Goal: Task Accomplishment & Management: Complete application form

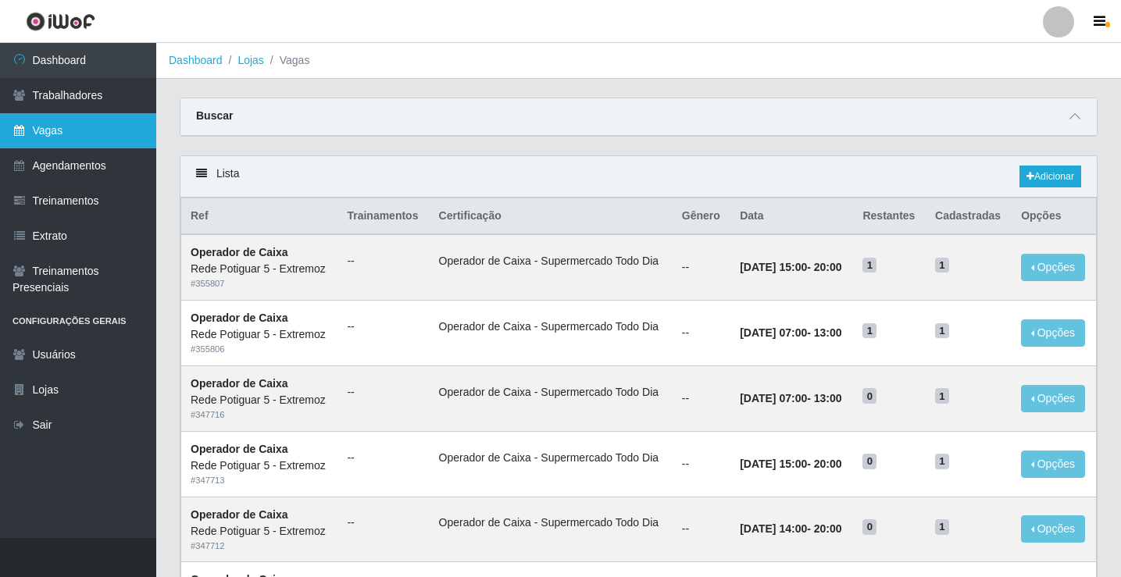
click at [79, 131] on link "Vagas" at bounding box center [78, 130] width 156 height 35
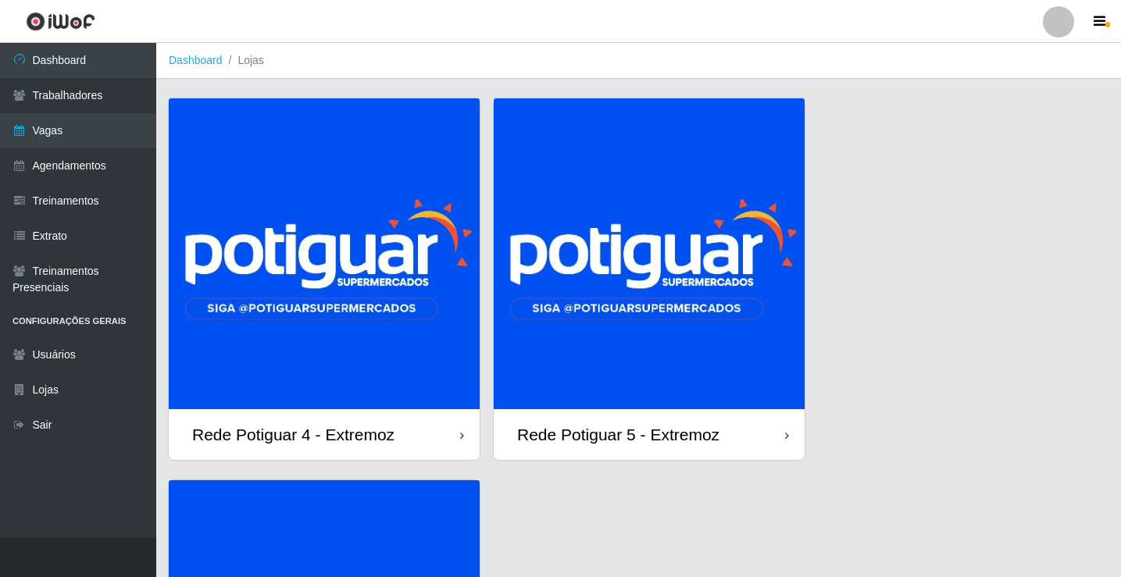
click at [663, 295] on img at bounding box center [649, 253] width 311 height 311
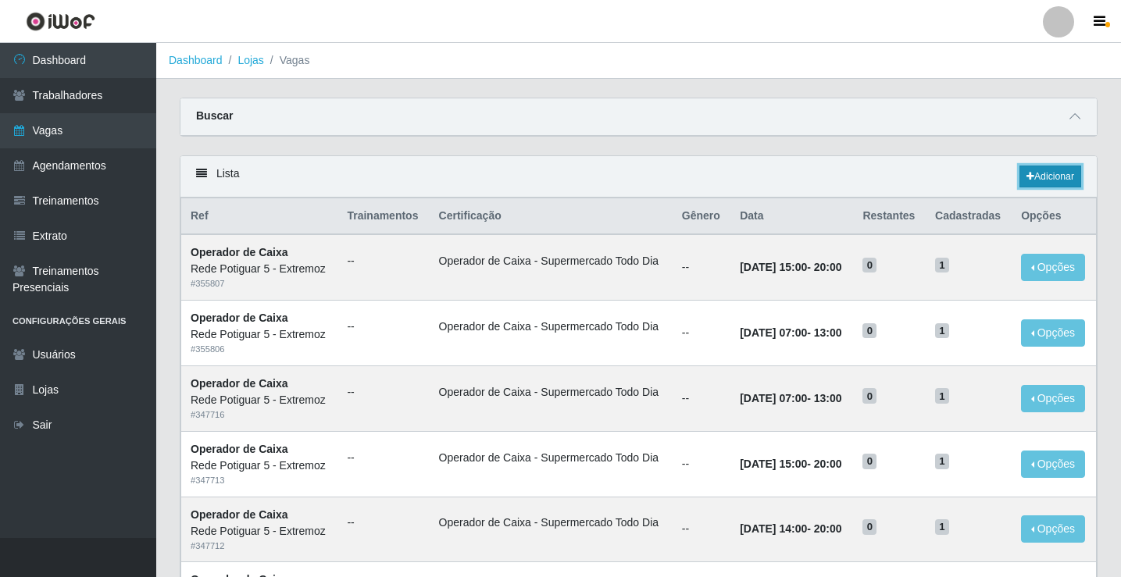
click at [1047, 183] on link "Adicionar" at bounding box center [1050, 177] width 62 height 22
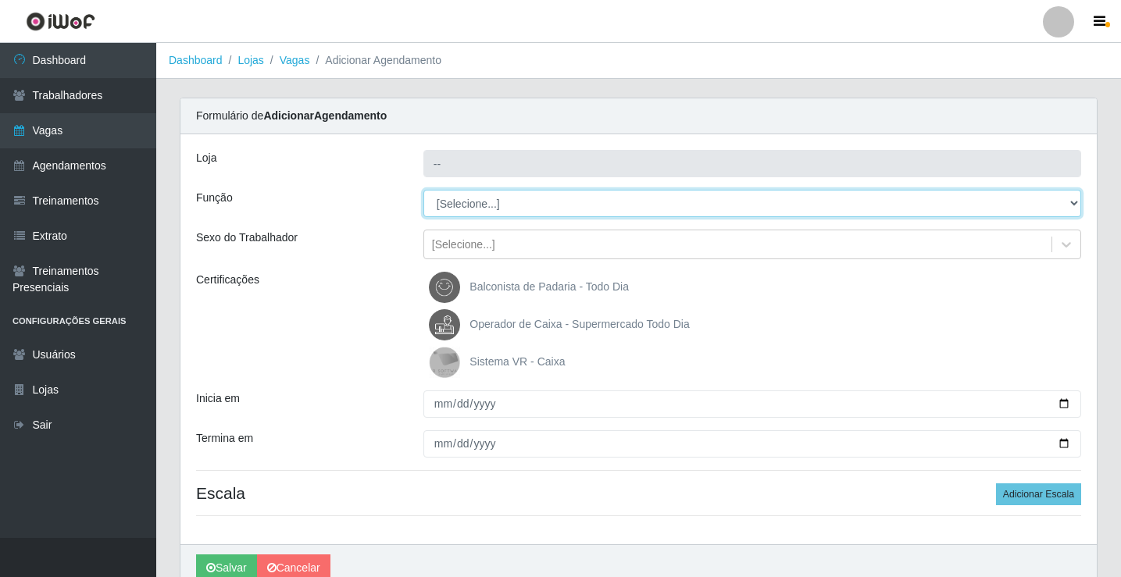
click at [474, 202] on select "[Selecione...] ASG Balconista Embalador Operador de Caixa Operador de Loja Repo…" at bounding box center [752, 203] width 658 height 27
select select "22"
click at [423, 190] on select "[Selecione...] ASG Balconista Embalador Operador de Caixa Operador de Loja Repo…" at bounding box center [752, 203] width 658 height 27
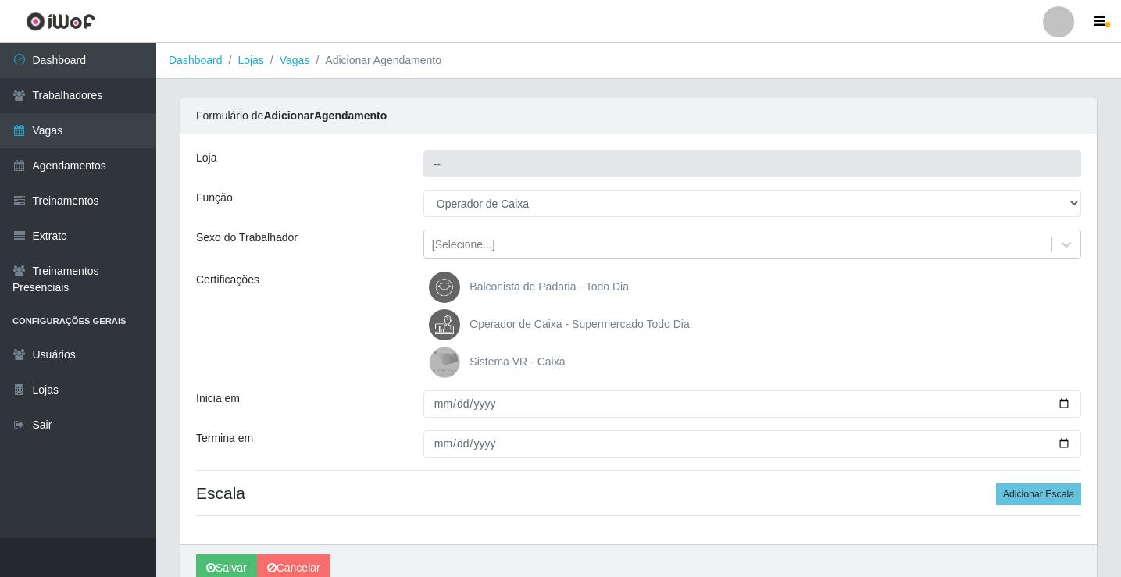
click at [484, 332] on label "Operador de Caixa - Supermercado Todo Dia" at bounding box center [559, 324] width 260 height 31
click at [0, 0] on input "Operador de Caixa - Supermercado Todo Dia" at bounding box center [0, 0] width 0 height 0
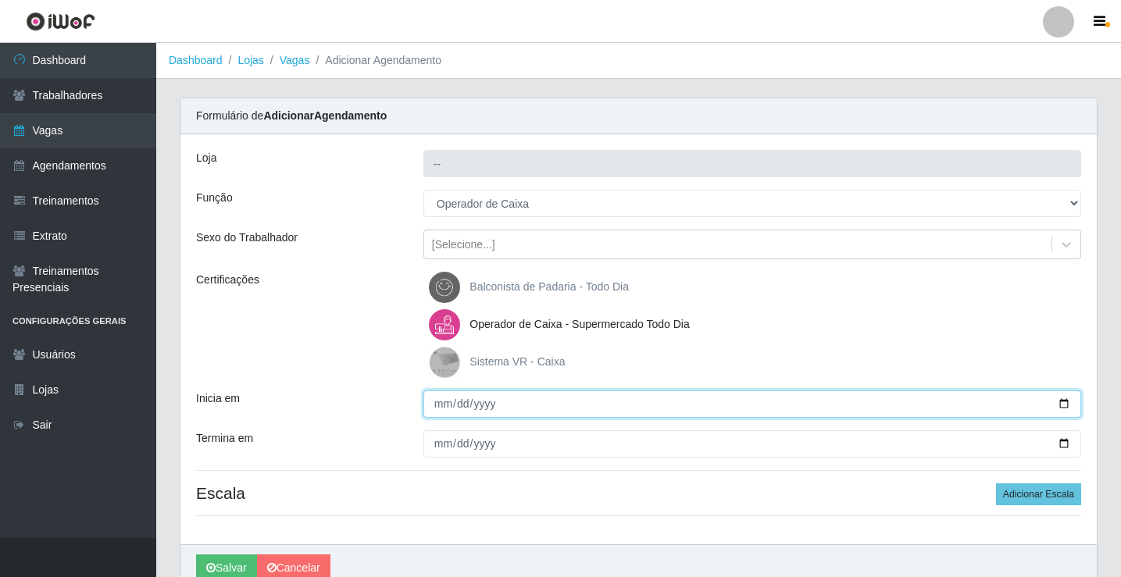
click at [434, 412] on input "Inicia em" at bounding box center [752, 404] width 658 height 27
type input "Rede Potiguar 5 - Extremoz"
select select "[Selecione...]"
type input "[DATE]"
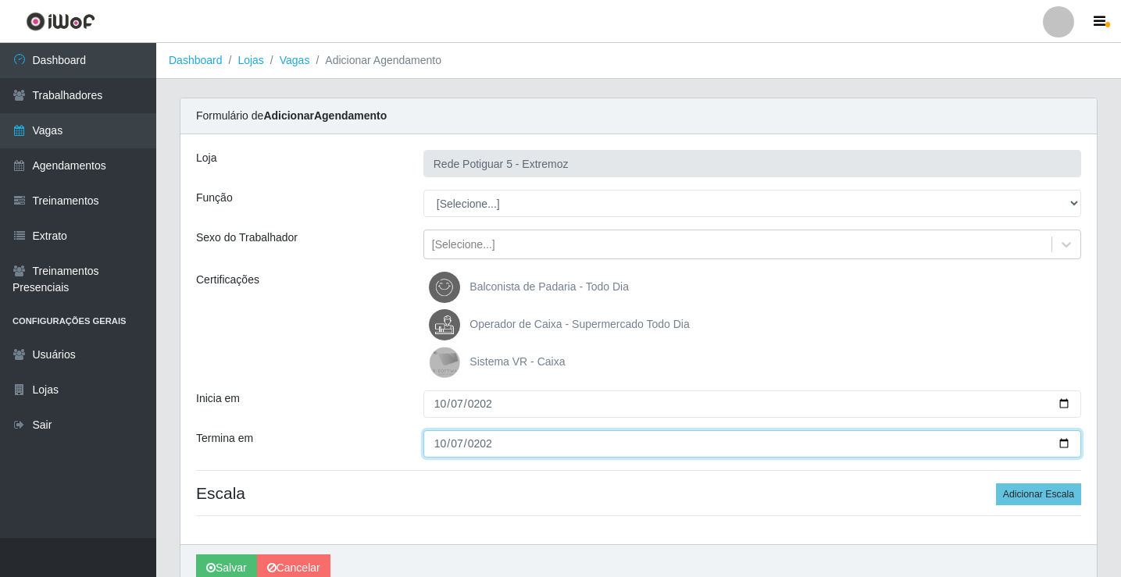
type input "[DATE]"
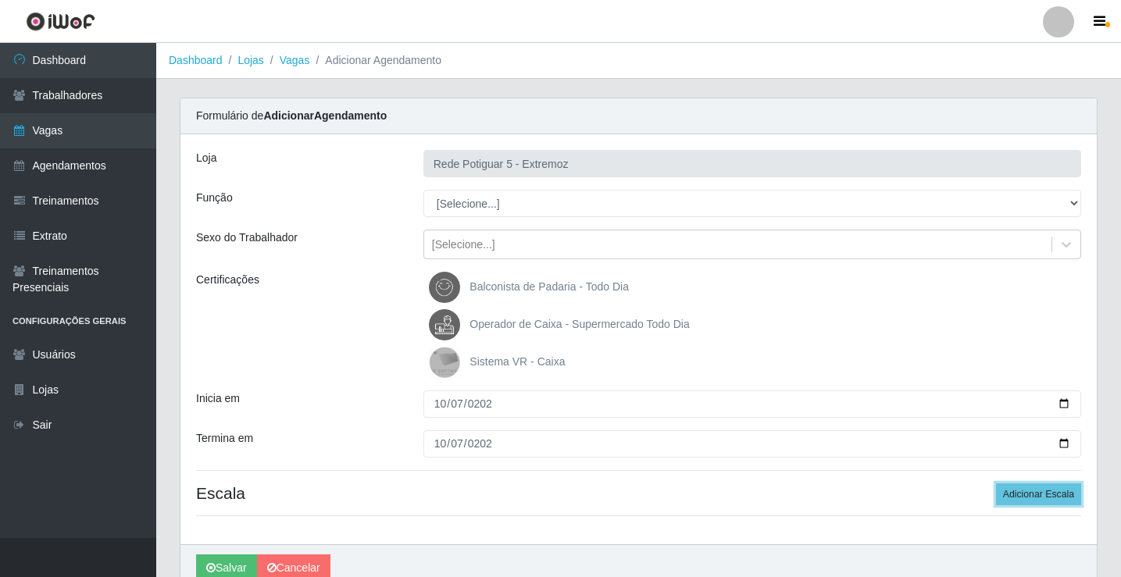
click at [996, 483] on button "Adicionar Escala" at bounding box center [1038, 494] width 85 height 22
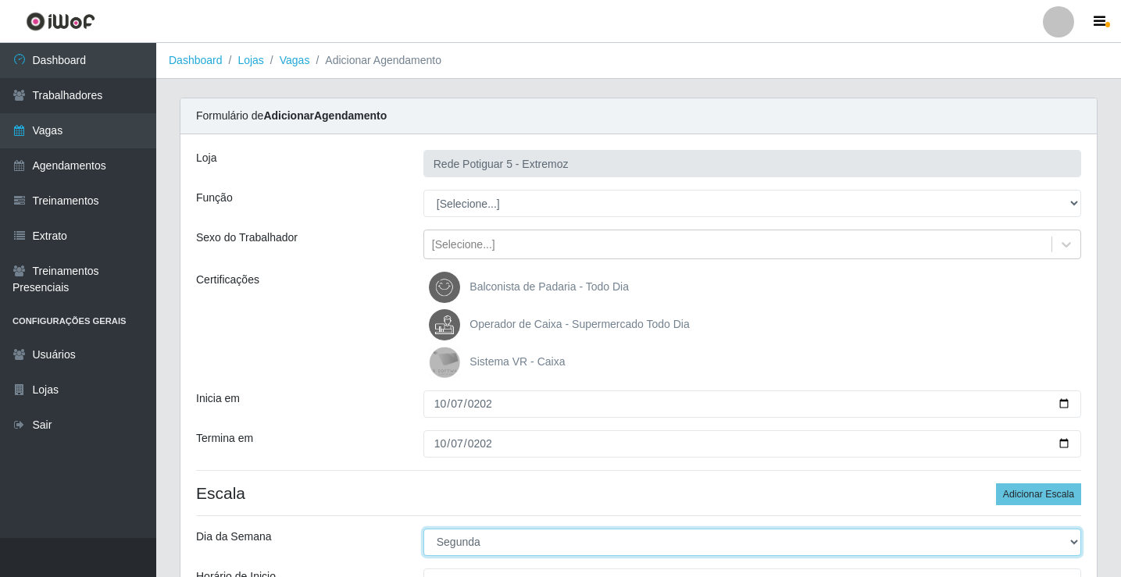
select select "2"
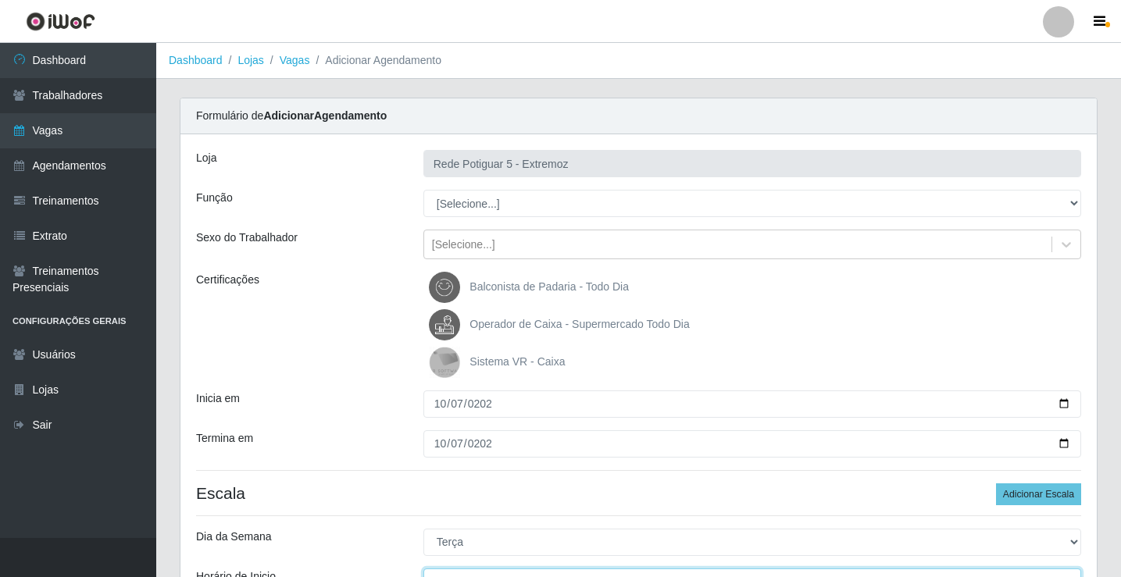
scroll to position [19, 0]
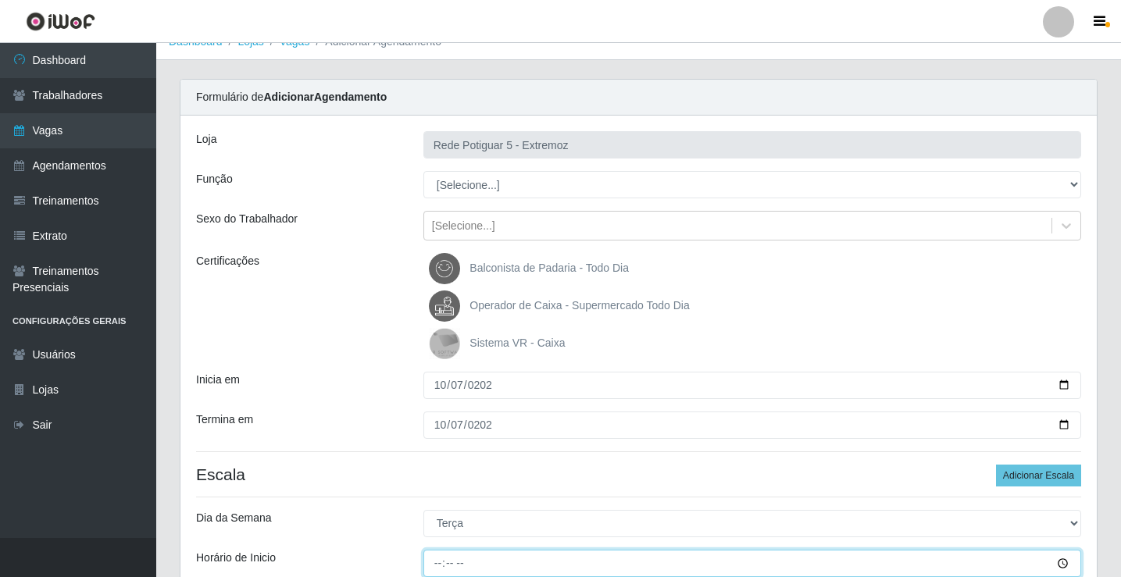
type input "07:00"
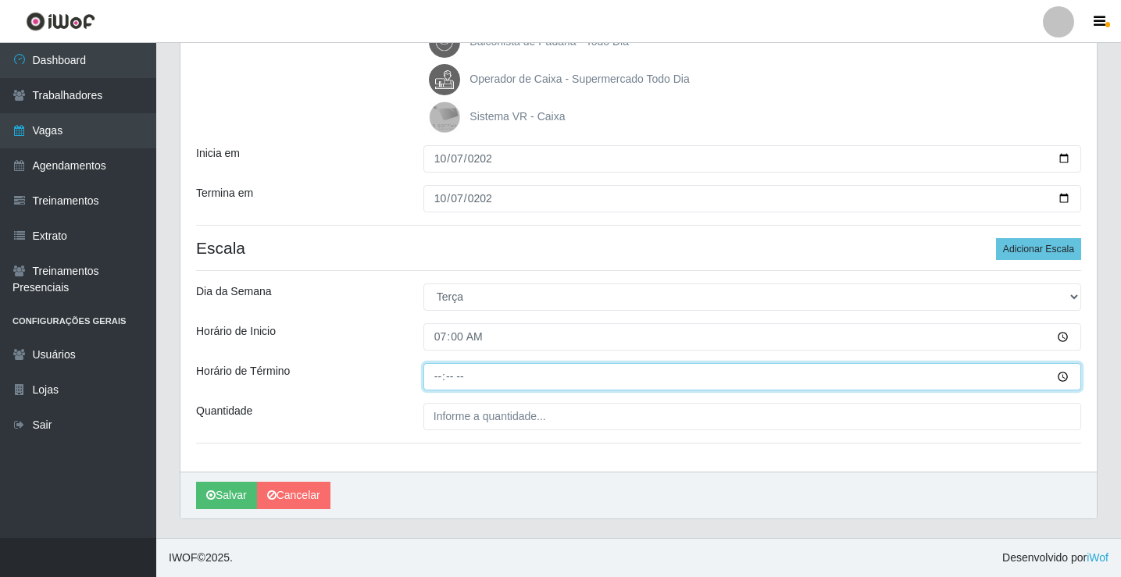
type input "13:00"
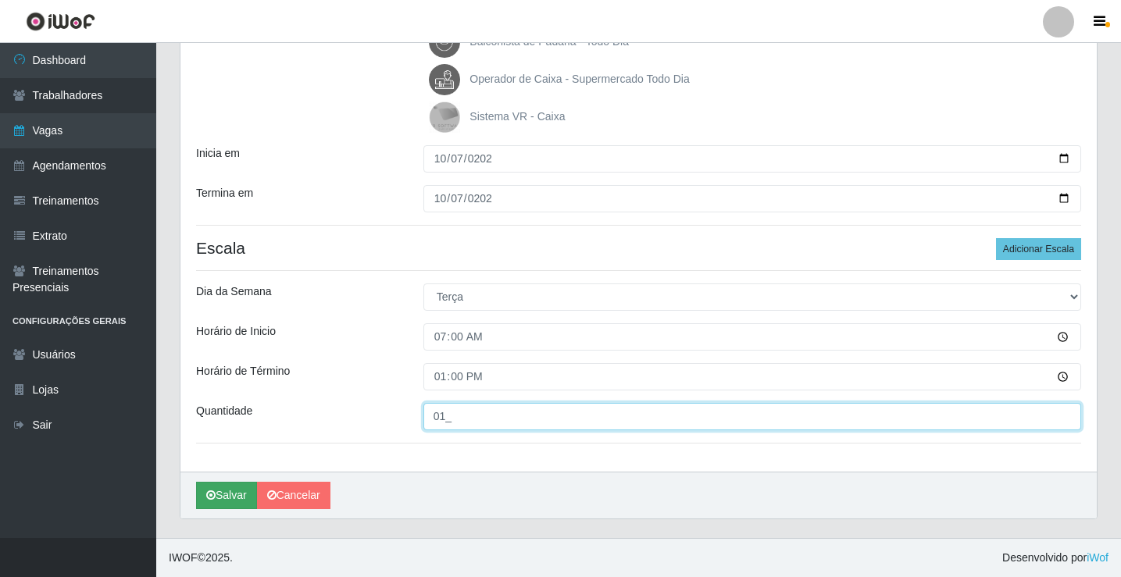
type input "01_"
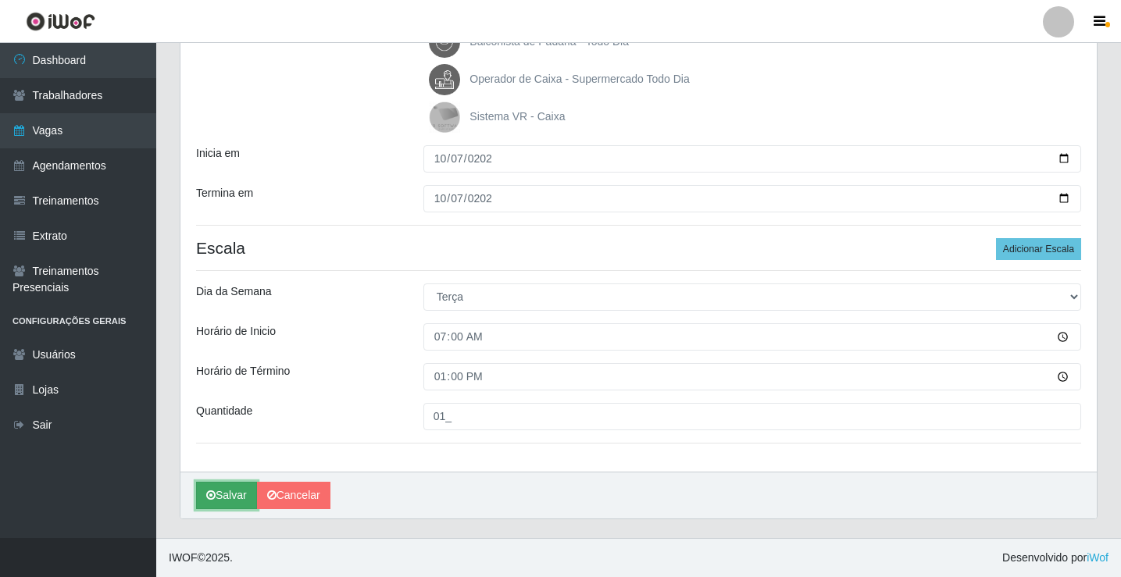
click at [234, 493] on button "Salvar" at bounding box center [226, 495] width 61 height 27
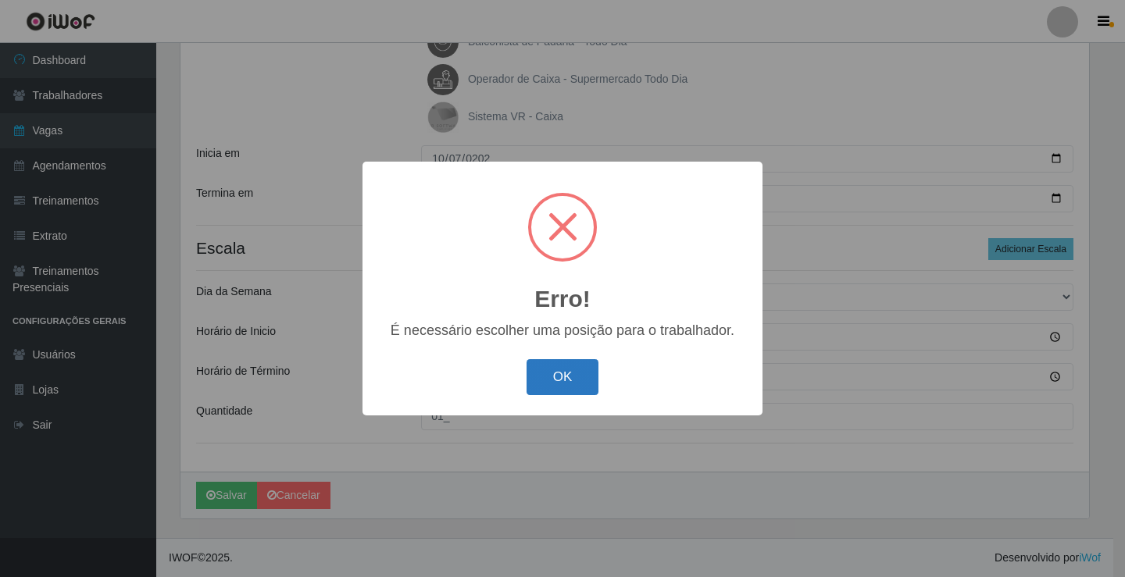
click at [541, 381] on button "OK" at bounding box center [562, 377] width 73 height 37
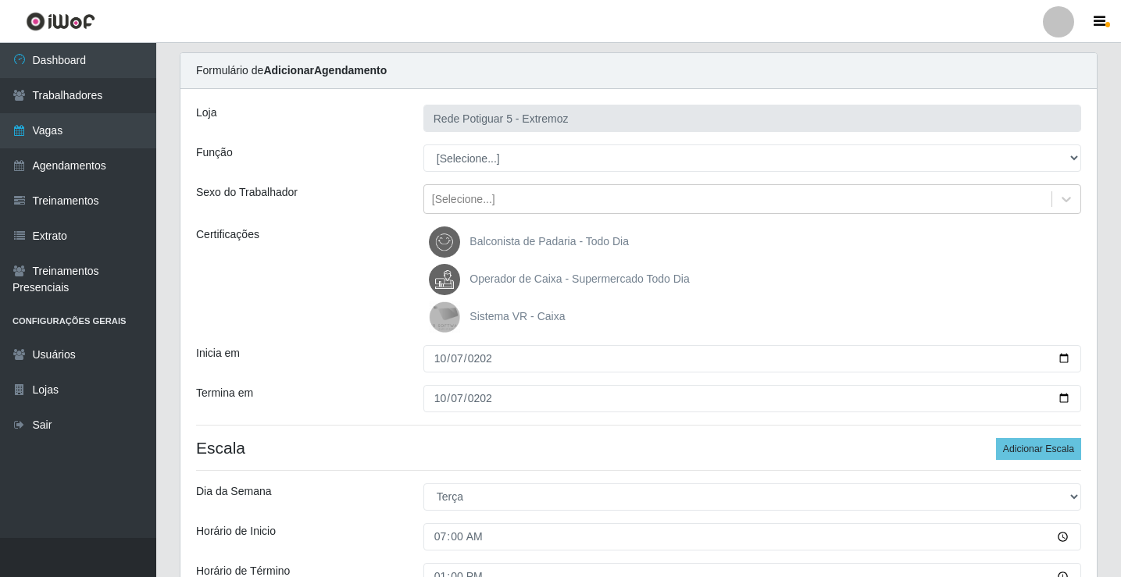
scroll to position [11, 0]
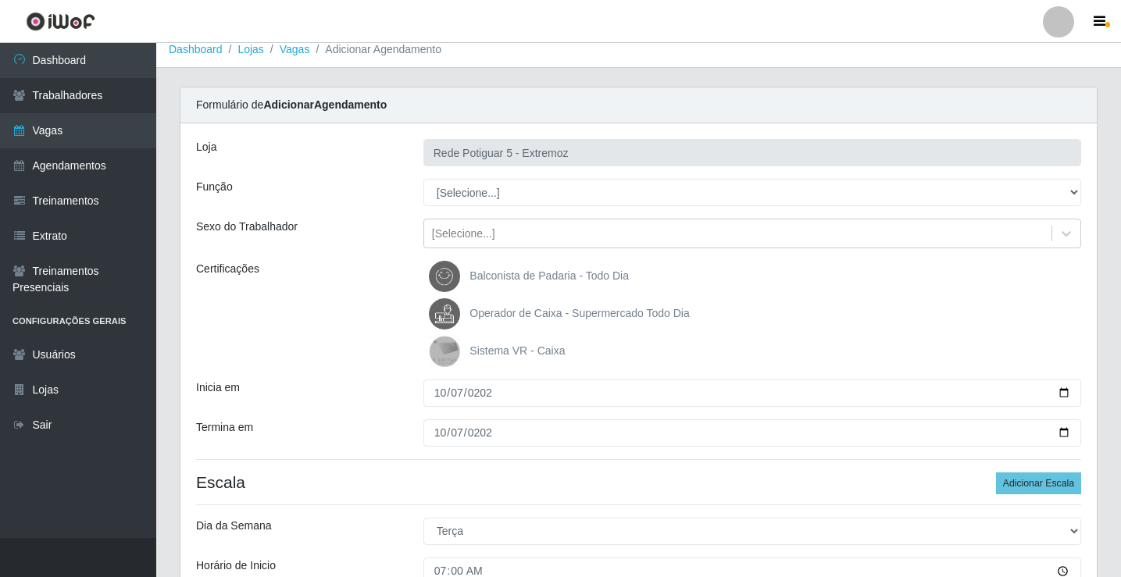
click at [487, 209] on div "Loja Rede Potiguar 5 - Extremoz Função [Selecione...] ASG Balconista Embalador …" at bounding box center [638, 414] width 916 height 583
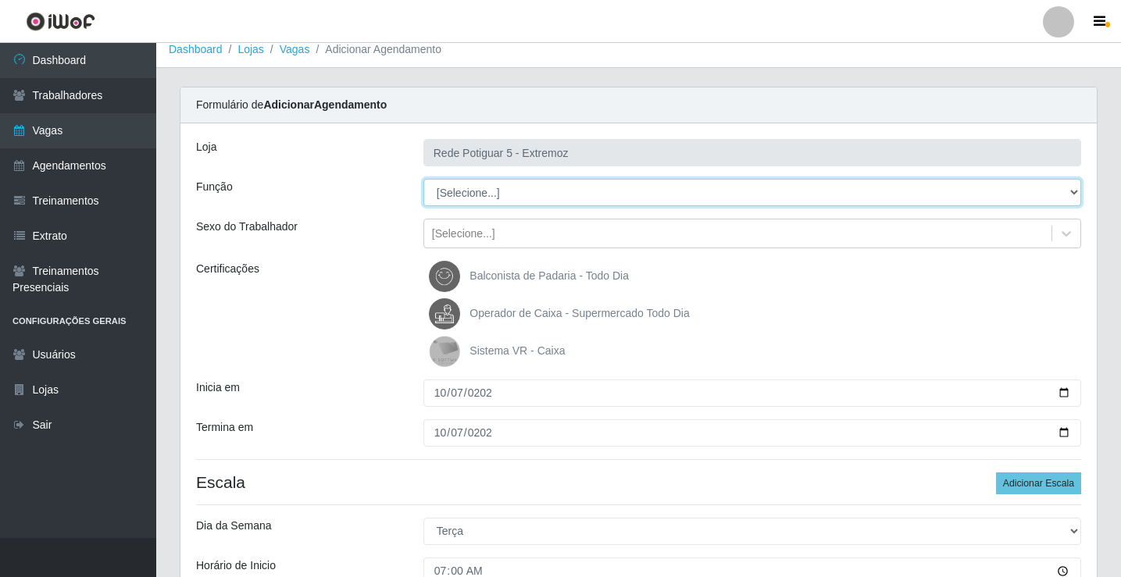
click at [498, 189] on select "[Selecione...] ASG Balconista Embalador Operador de Caixa Operador de Loja Repo…" at bounding box center [752, 192] width 658 height 27
select select "22"
click at [423, 179] on select "[Selecione...] ASG Balconista Embalador Operador de Caixa Operador de Loja Repo…" at bounding box center [752, 192] width 658 height 27
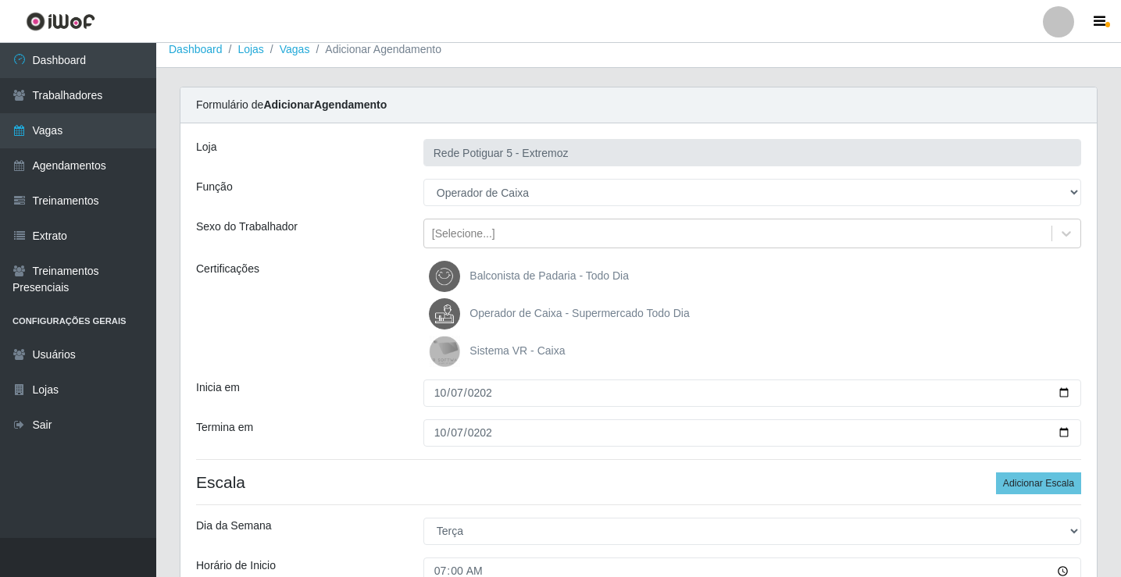
click at [524, 309] on span "Operador de Caixa - Supermercado Todo Dia" at bounding box center [578, 313] width 219 height 12
click at [0, 0] on input "Operador de Caixa - Supermercado Todo Dia" at bounding box center [0, 0] width 0 height 0
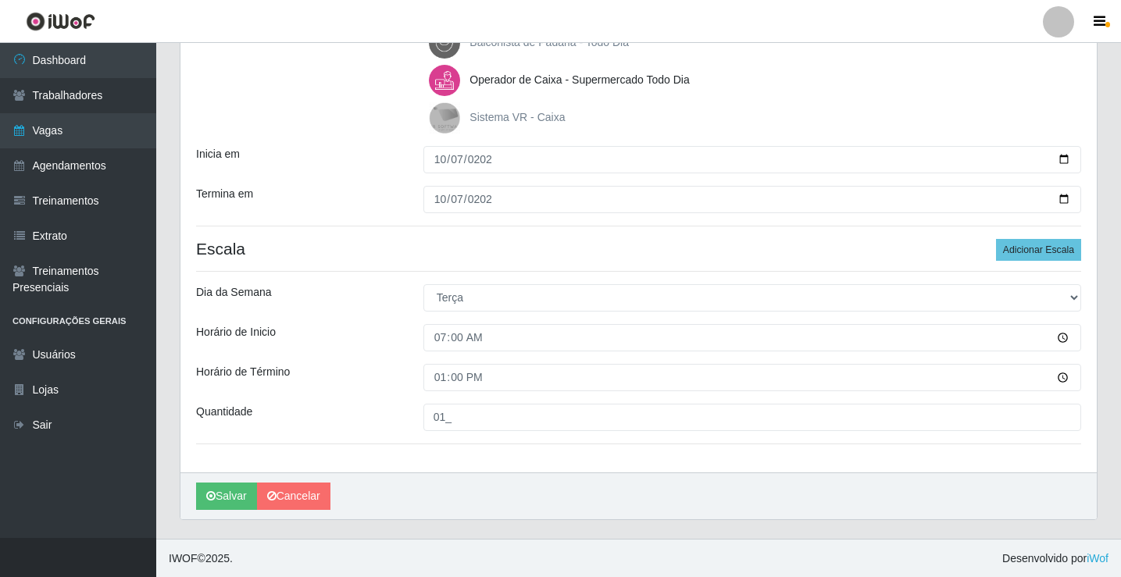
scroll to position [245, 0]
click at [237, 485] on button "Salvar" at bounding box center [226, 495] width 61 height 27
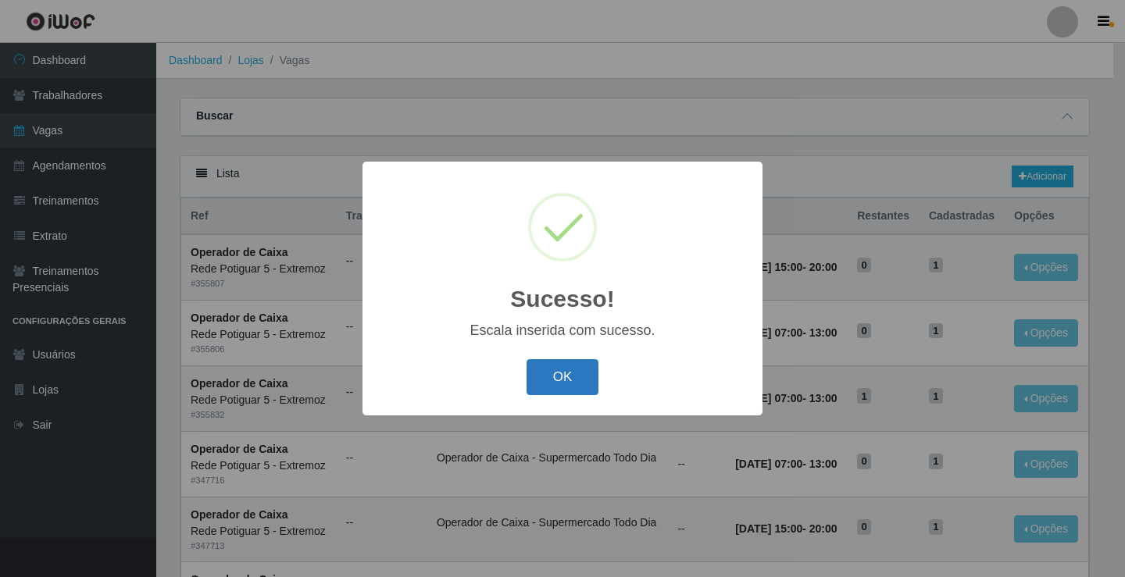
click at [577, 362] on button "OK" at bounding box center [562, 377] width 73 height 37
